Goal: Use online tool/utility

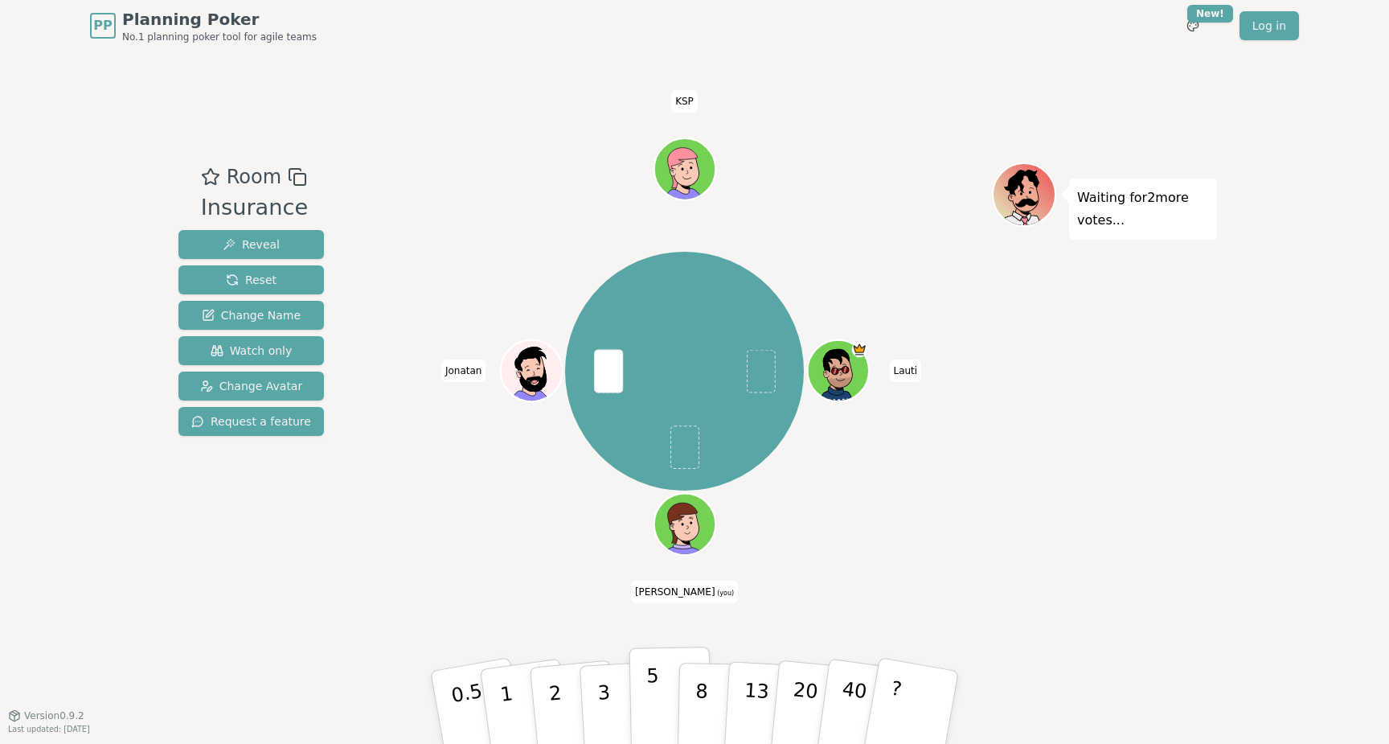
click at [654, 691] on p "5" at bounding box center [653, 707] width 14 height 87
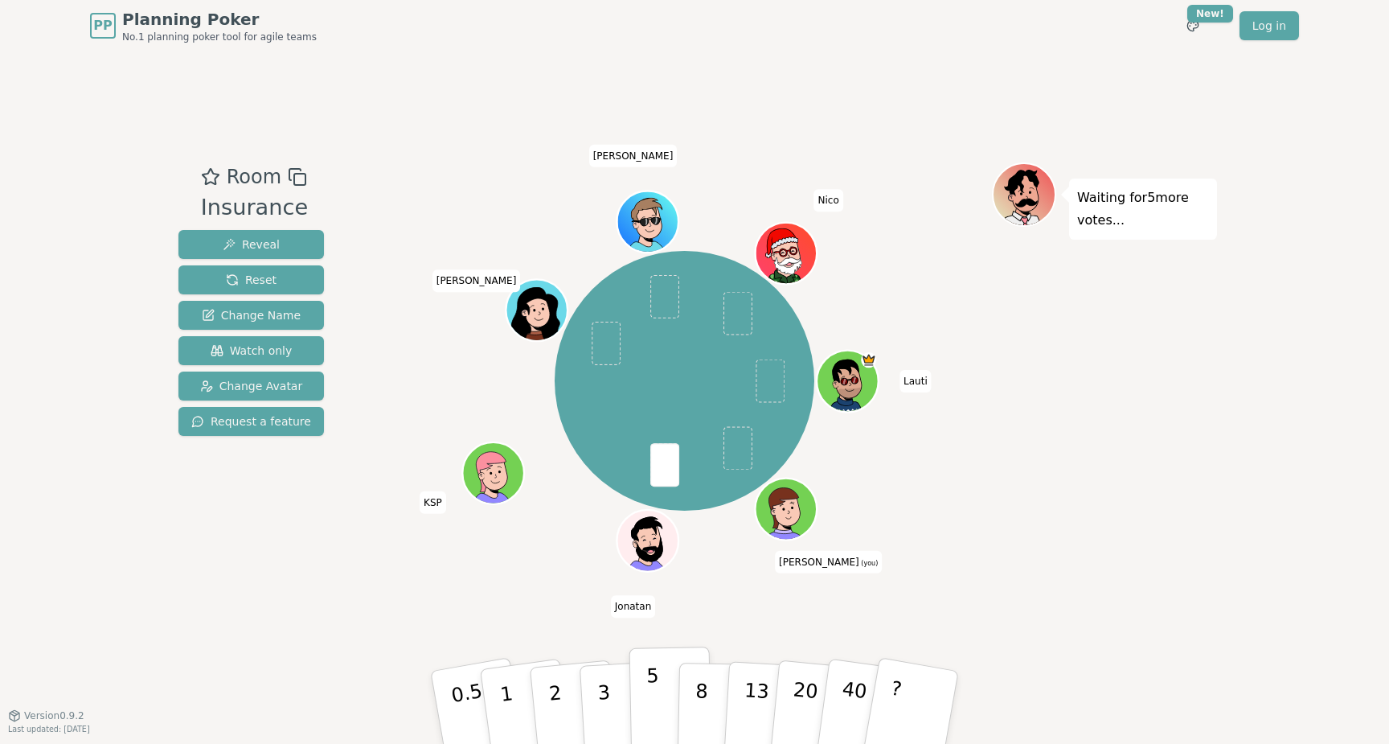
click at [663, 711] on button "5" at bounding box center [670, 707] width 83 height 122
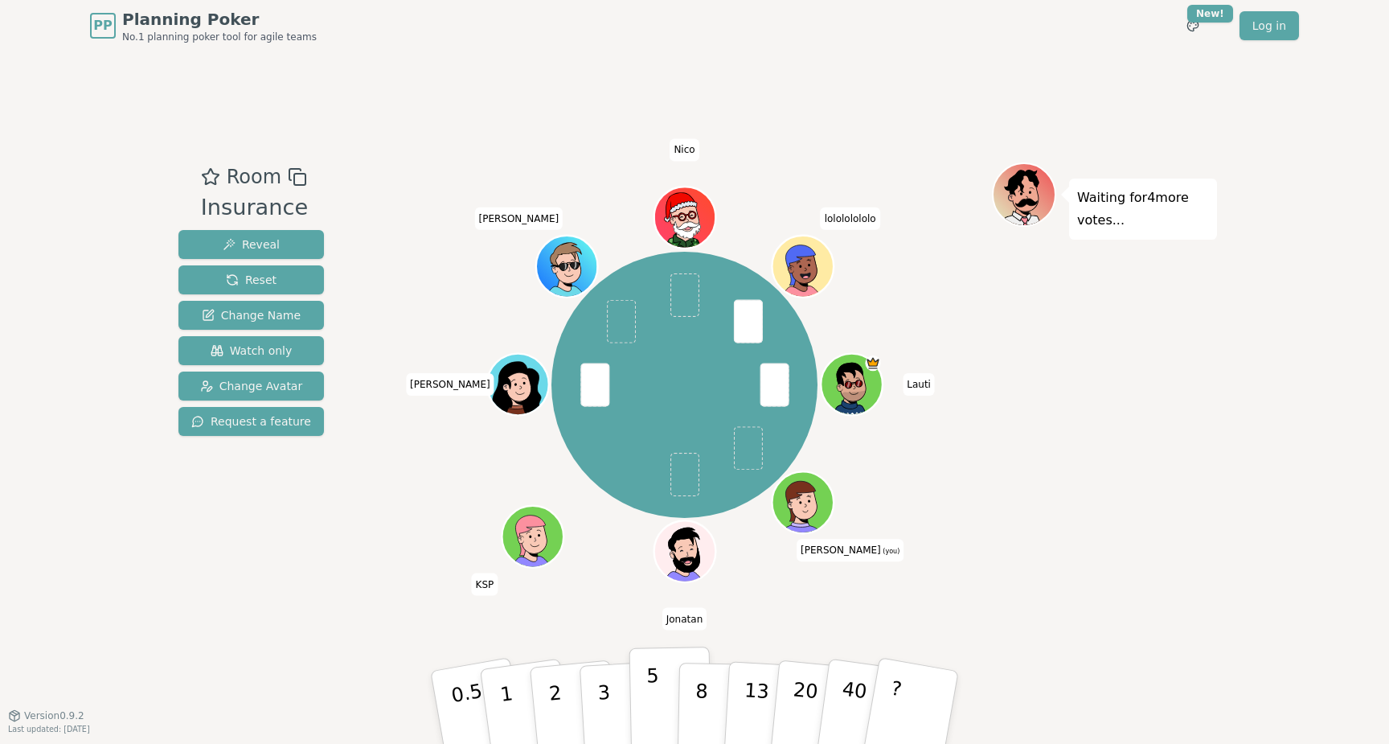
click at [666, 691] on button "5" at bounding box center [670, 707] width 83 height 122
click at [613, 701] on button "3" at bounding box center [623, 707] width 88 height 125
